Goal: Transaction & Acquisition: Obtain resource

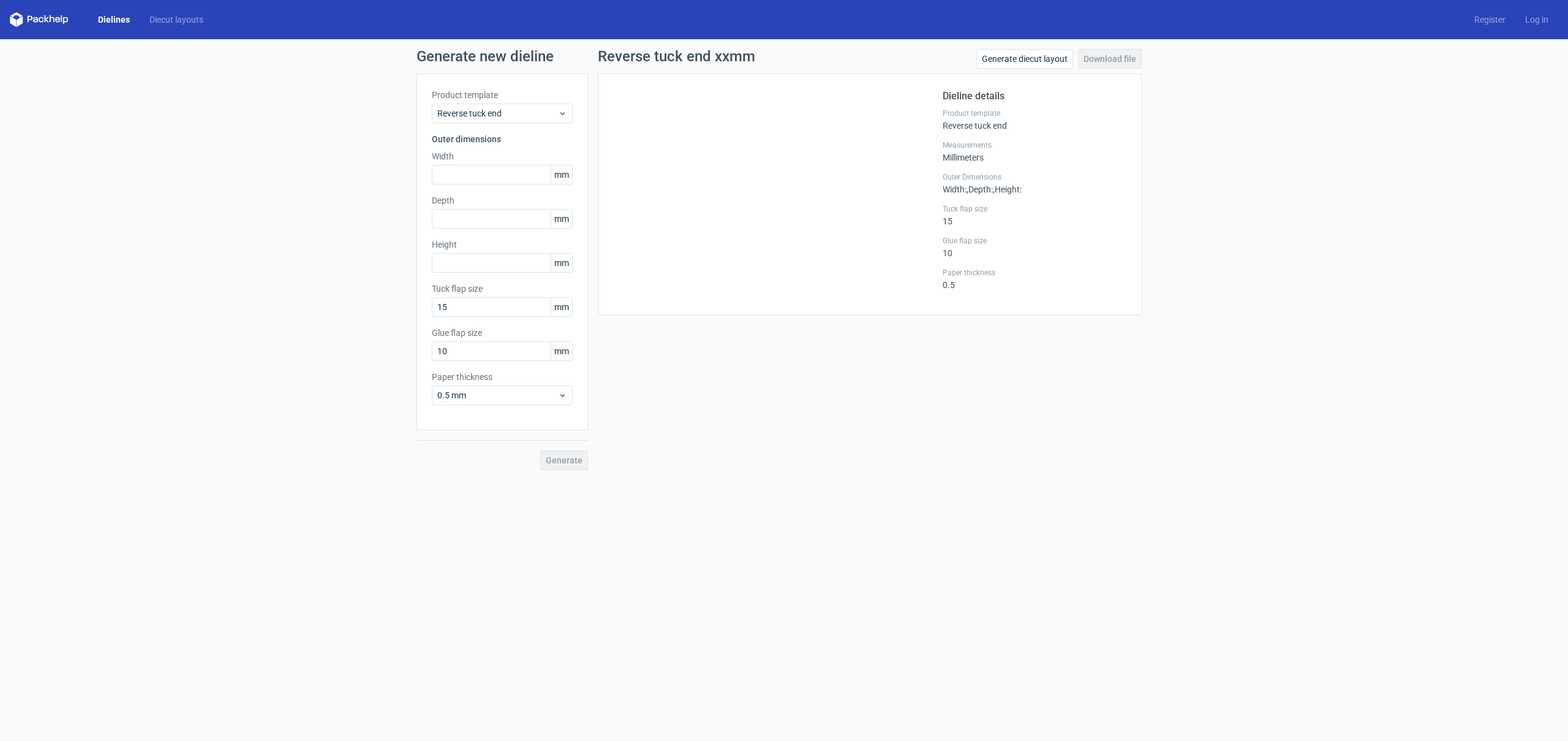
click at [116, 19] on link "Dielines" at bounding box center [113, 19] width 51 height 12
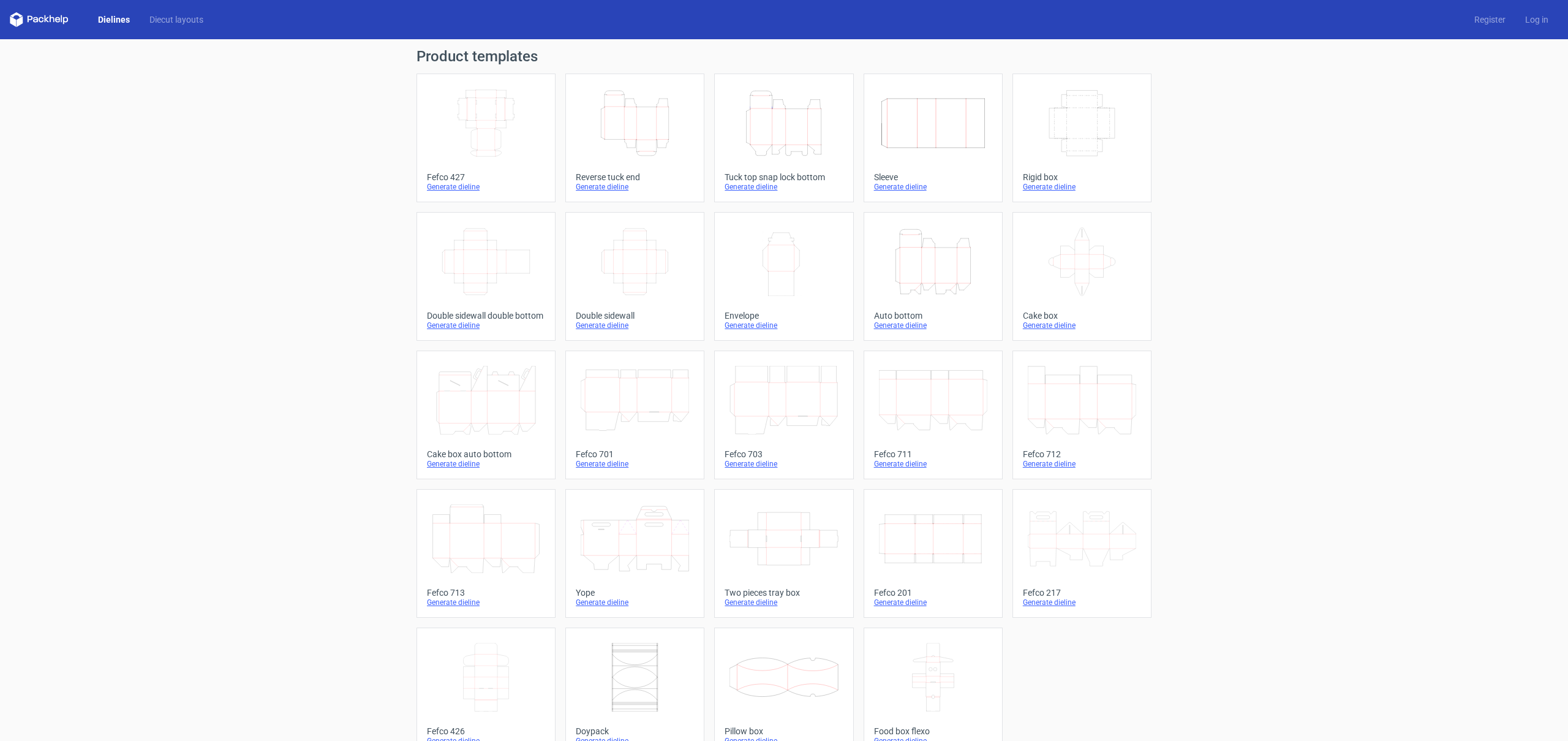
click at [933, 277] on icon "Height Depth Width" at bounding box center [932, 262] width 108 height 69
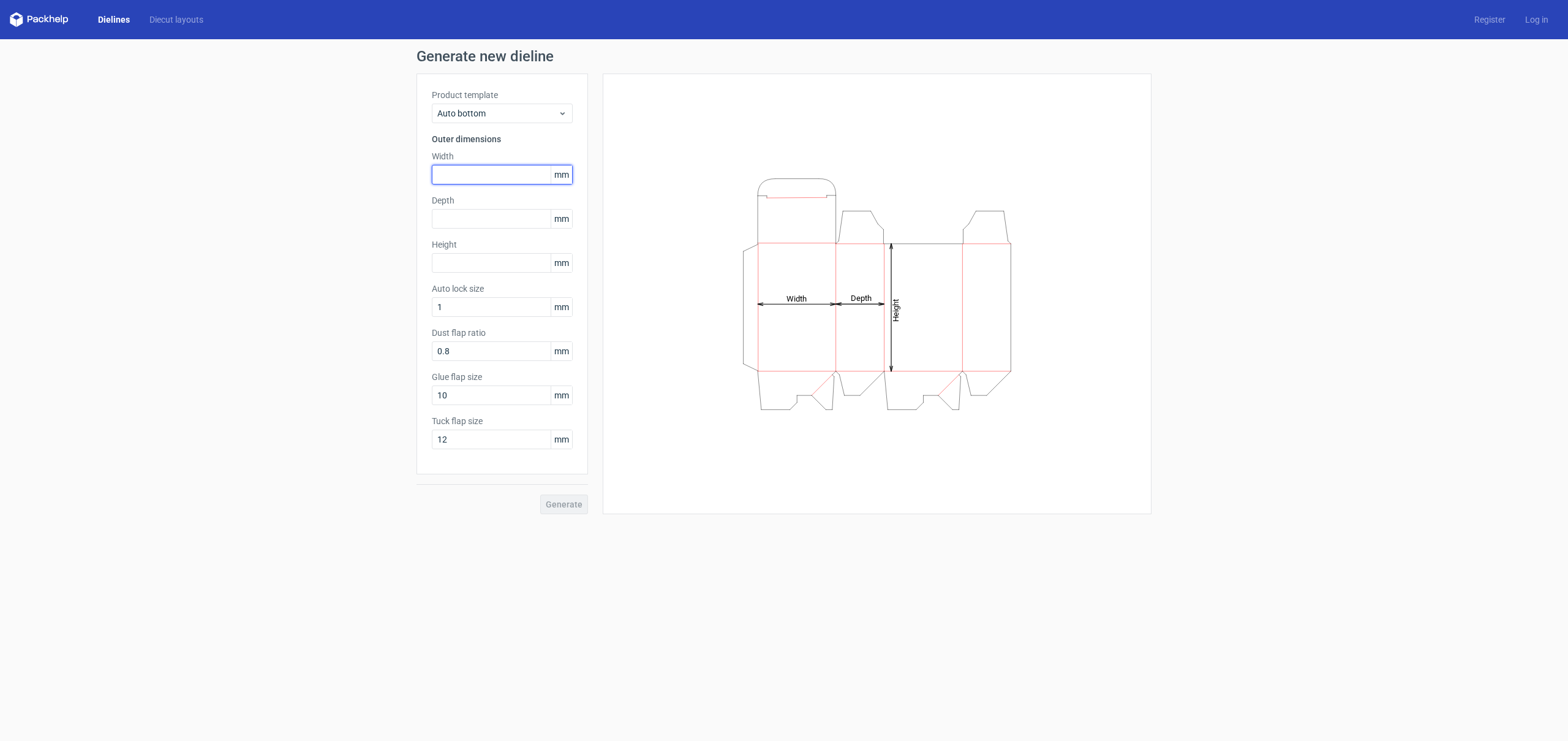
click at [471, 176] on input "text" at bounding box center [502, 174] width 141 height 20
type input "100"
type input "90"
type input "105"
type input "2"
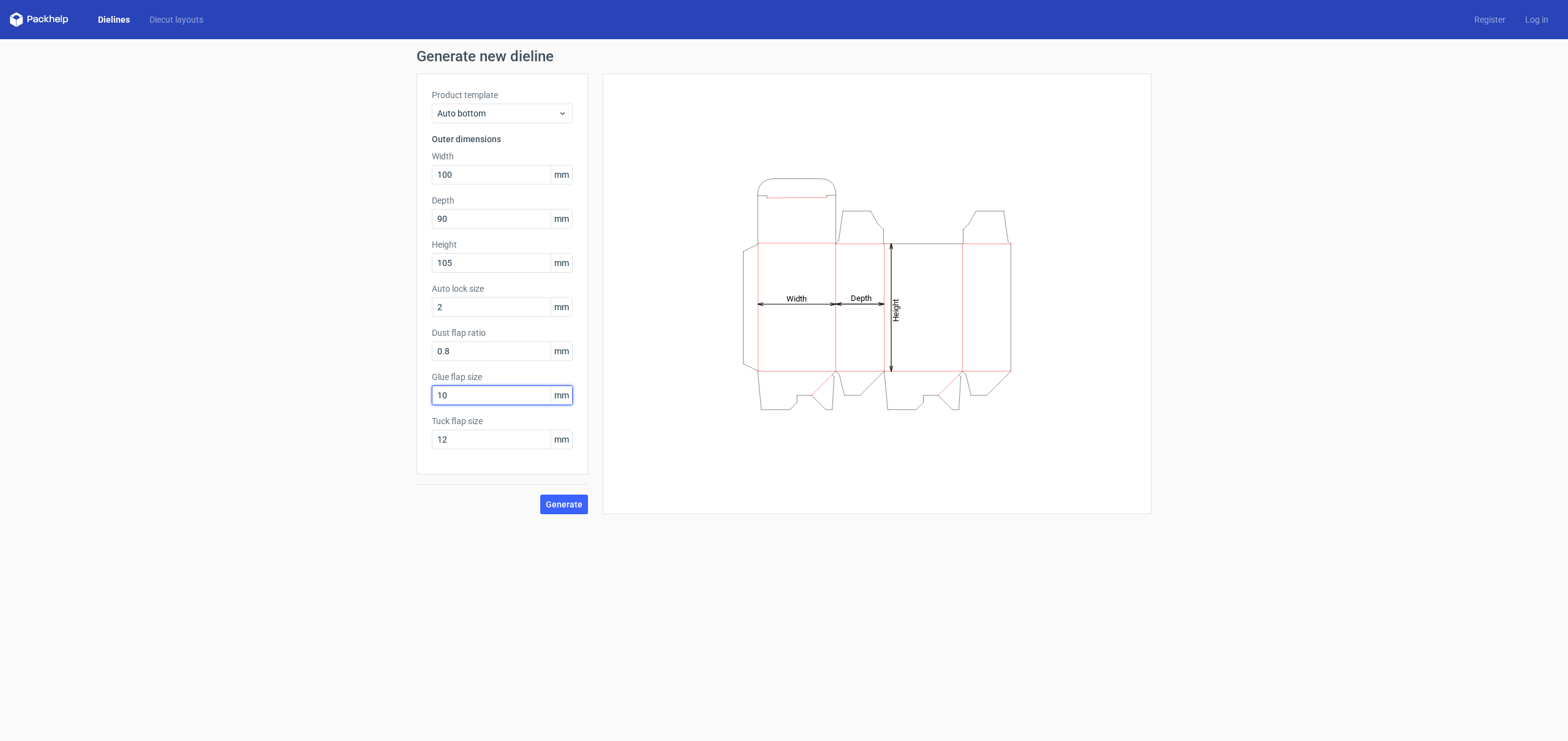
drag, startPoint x: 468, startPoint y: 392, endPoint x: 291, endPoint y: 359, distance: 180.0
click at [286, 359] on div "Generate new dieline Product template Auto bottom Outer dimensions Width 100 mm…" at bounding box center [784, 282] width 1568 height 485
type input "15"
click at [574, 504] on span "Generate" at bounding box center [564, 504] width 36 height 8
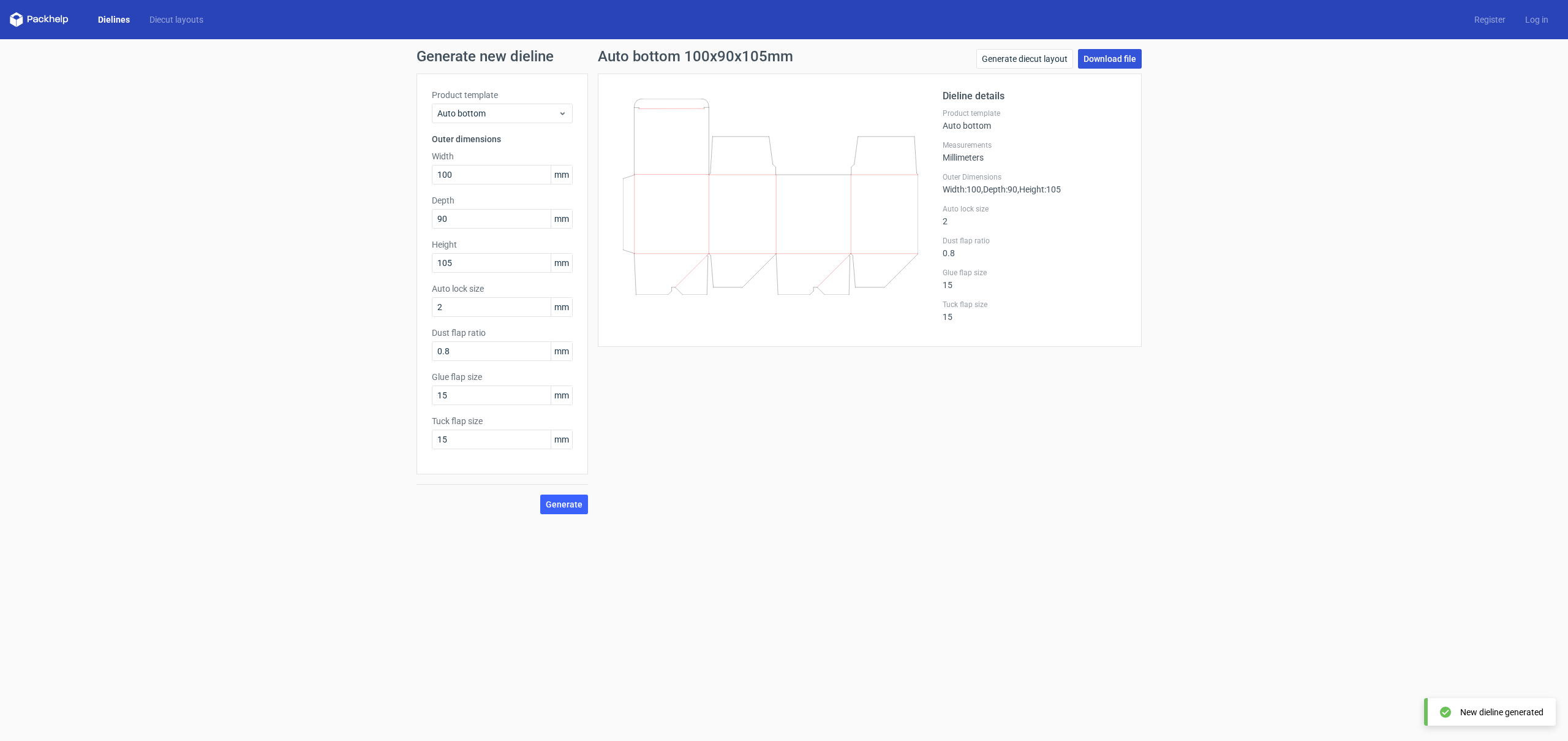
click at [1134, 57] on link "Download file" at bounding box center [1110, 59] width 64 height 20
